Goal: Navigation & Orientation: Find specific page/section

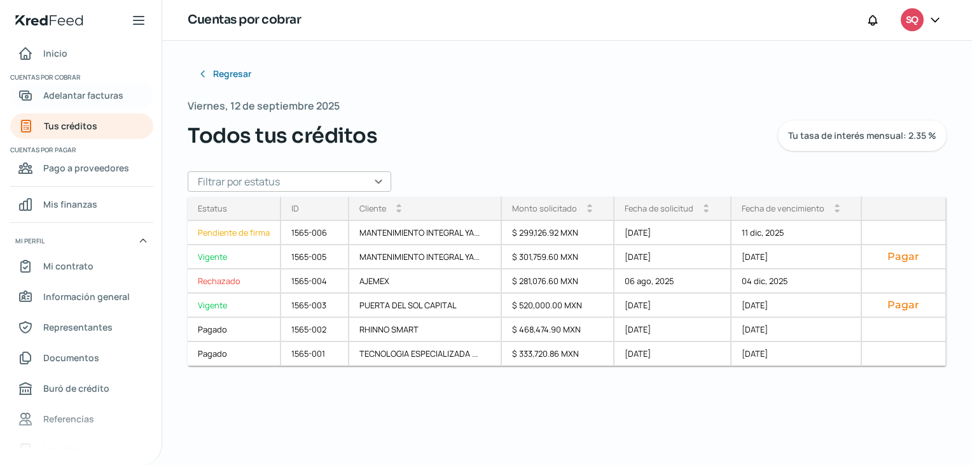
click at [107, 97] on span "Adelantar facturas" at bounding box center [83, 95] width 80 height 16
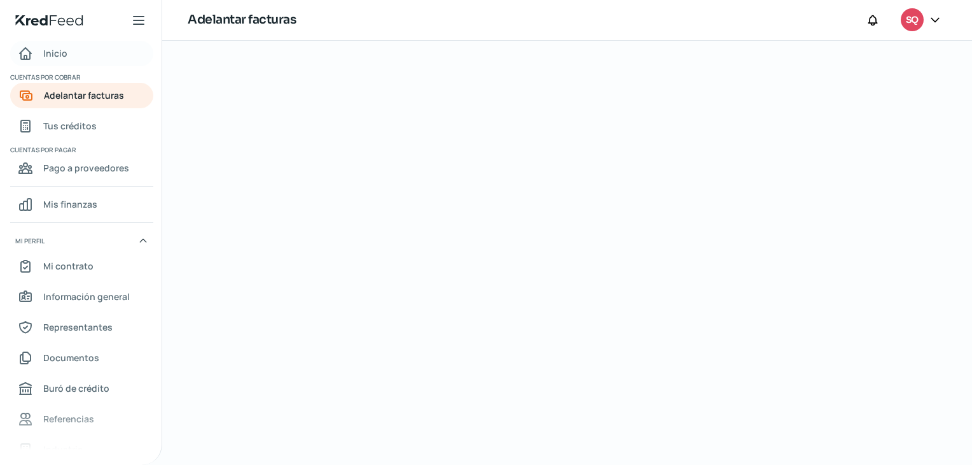
click at [66, 48] on span "Inicio" at bounding box center [55, 53] width 24 height 16
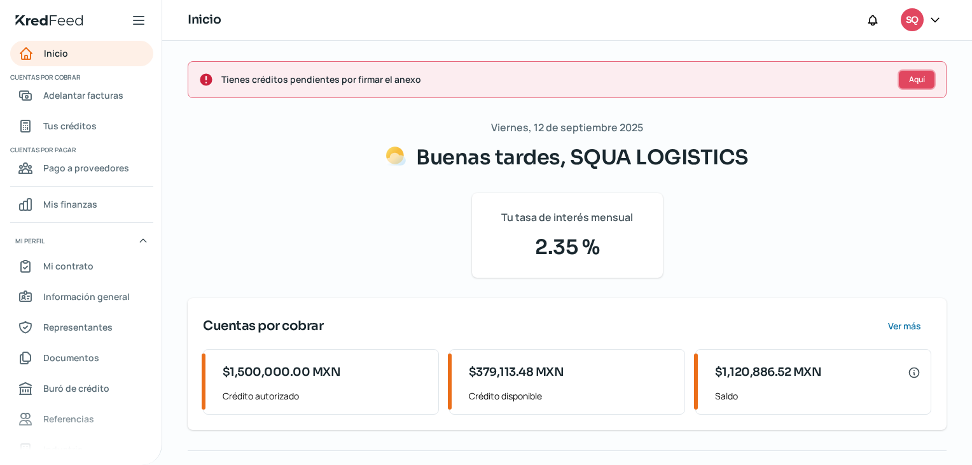
click at [908, 83] on button "Aquí" at bounding box center [917, 79] width 38 height 20
